Goal: Information Seeking & Learning: Learn about a topic

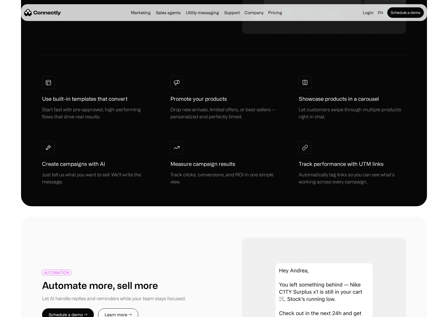
scroll to position [547, 0]
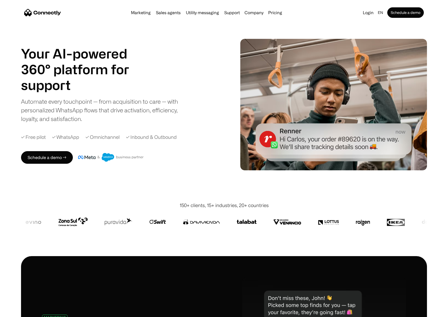
scroll to position [0, 0]
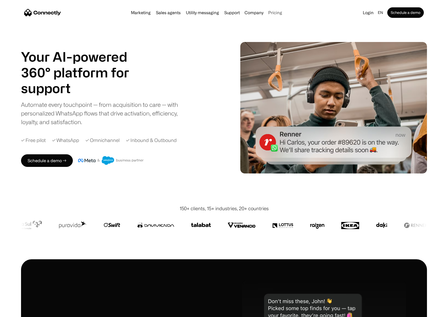
click at [276, 11] on link "Pricing" at bounding box center [275, 13] width 18 height 4
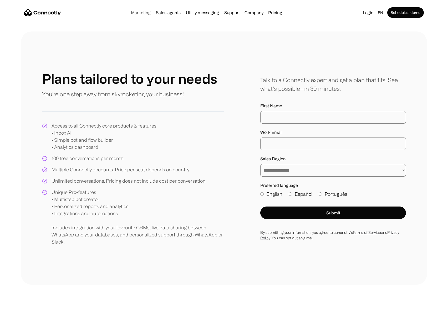
click at [146, 12] on link "Marketing" at bounding box center [141, 13] width 24 height 4
